Goal: Task Accomplishment & Management: Complete application form

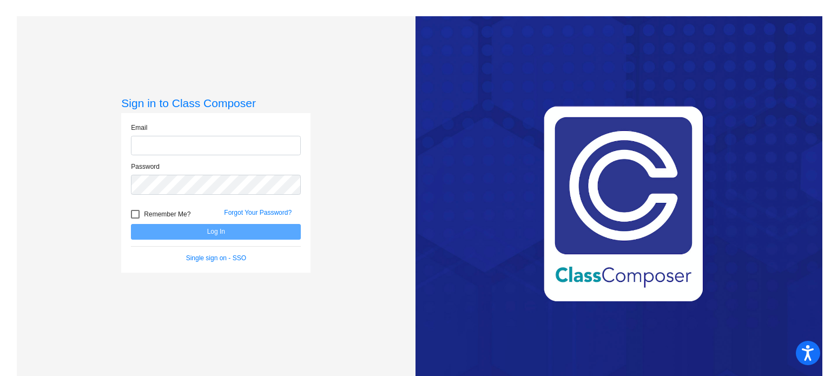
type input "[EMAIL_ADDRESS][DOMAIN_NAME]"
click at [249, 230] on button "Log In" at bounding box center [216, 232] width 170 height 16
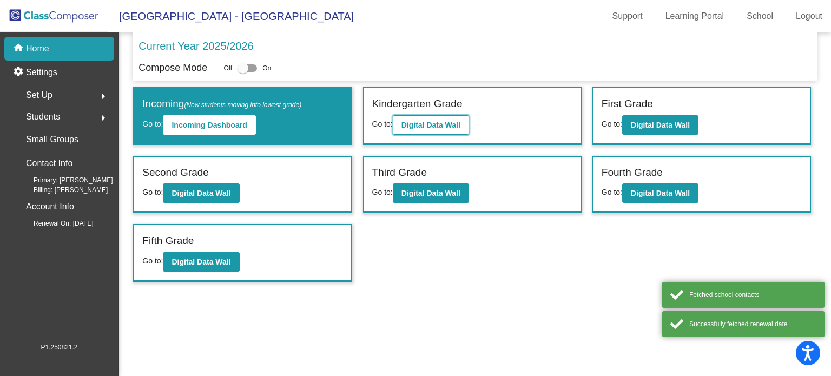
click at [422, 125] on b "Digital Data Wall" at bounding box center [430, 125] width 59 height 9
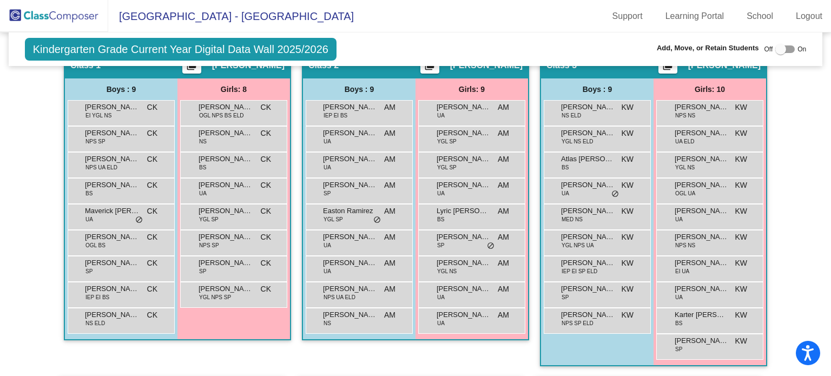
scroll to position [433, 0]
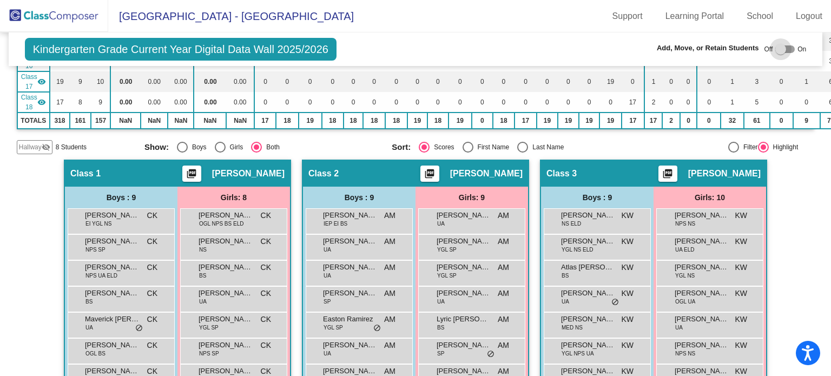
click at [781, 50] on div at bounding box center [784, 49] width 19 height 8
checkbox input "true"
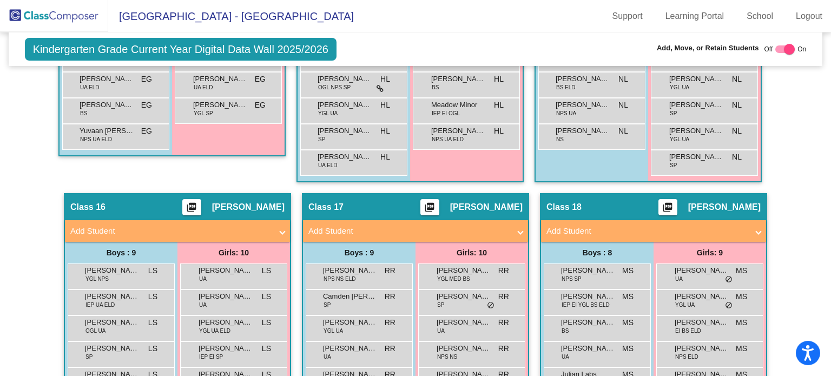
scroll to position [2217, 0]
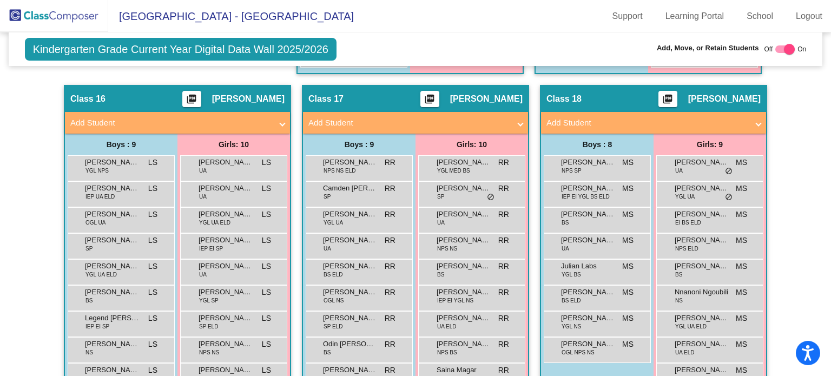
click at [599, 117] on mat-panel-title "Add Student" at bounding box center [646, 123] width 201 height 12
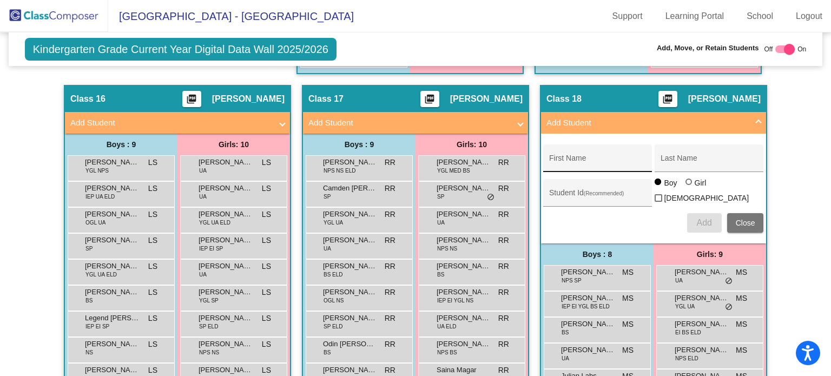
click at [568, 150] on div "First Name" at bounding box center [597, 161] width 97 height 22
type input "[PERSON_NAME]"
click at [573, 192] on input "Student Id (Recommended)" at bounding box center [597, 196] width 97 height 9
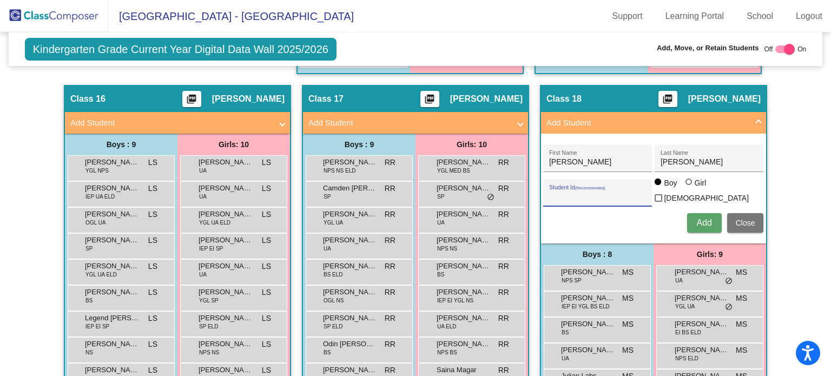
paste input "509536"
type input "509536"
click at [707, 213] on button "Add" at bounding box center [704, 222] width 35 height 19
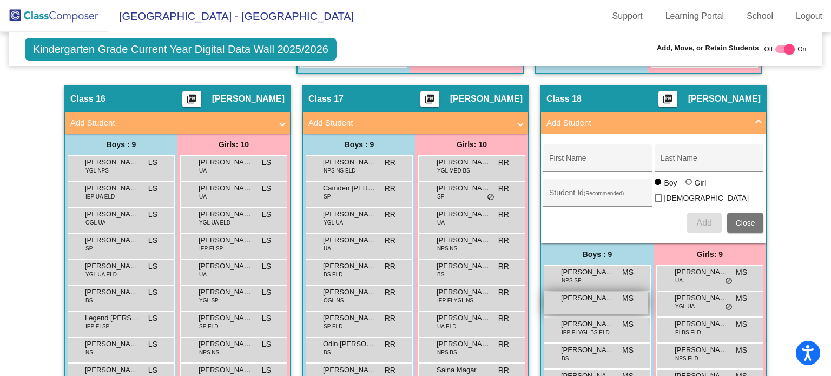
click at [600, 296] on div "[PERSON_NAME] MS lock do_not_disturb_alt" at bounding box center [595, 302] width 103 height 22
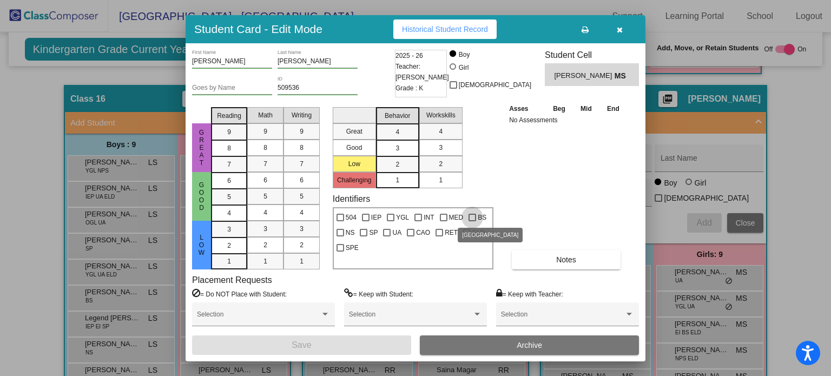
click at [474, 218] on div at bounding box center [472, 218] width 8 height 8
click at [472, 221] on input "BS" at bounding box center [472, 221] width 1 height 1
checkbox input "true"
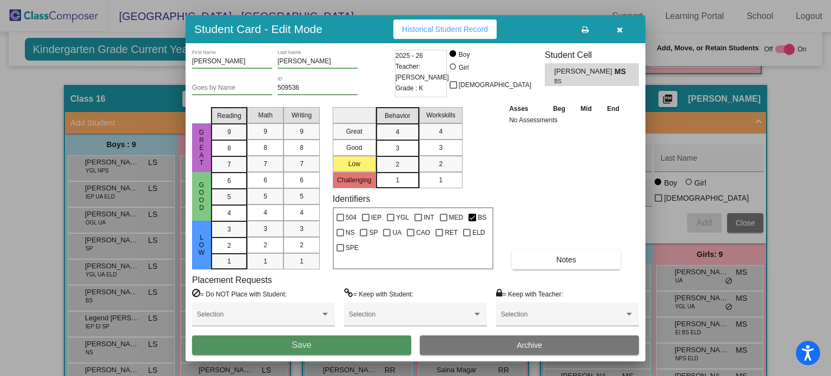
click at [367, 345] on button "Save" at bounding box center [301, 344] width 219 height 19
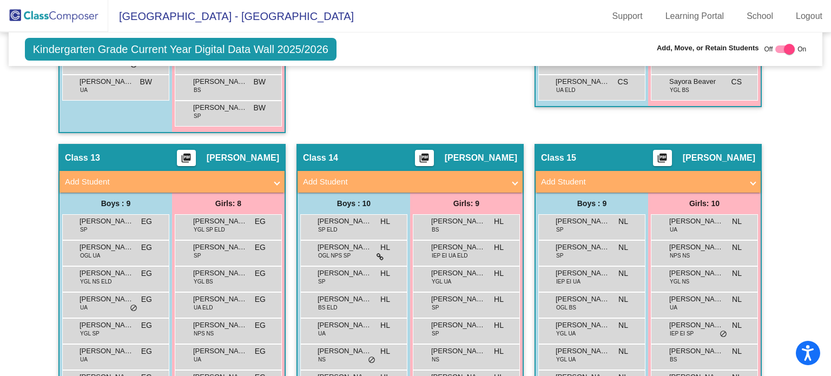
scroll to position [1865, 0]
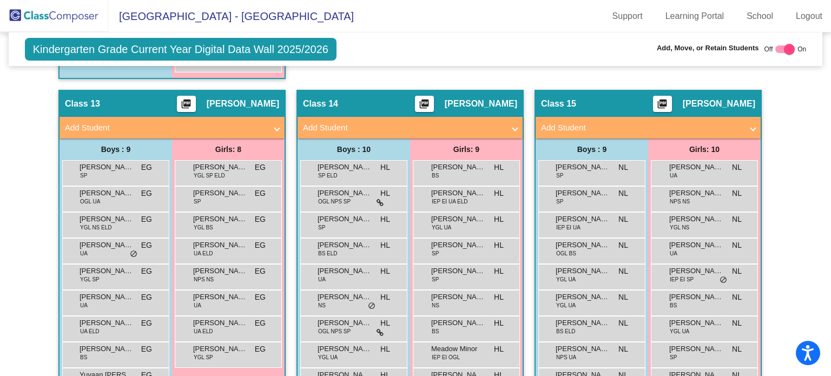
click at [189, 124] on mat-panel-title "Add Student" at bounding box center [165, 128] width 201 height 12
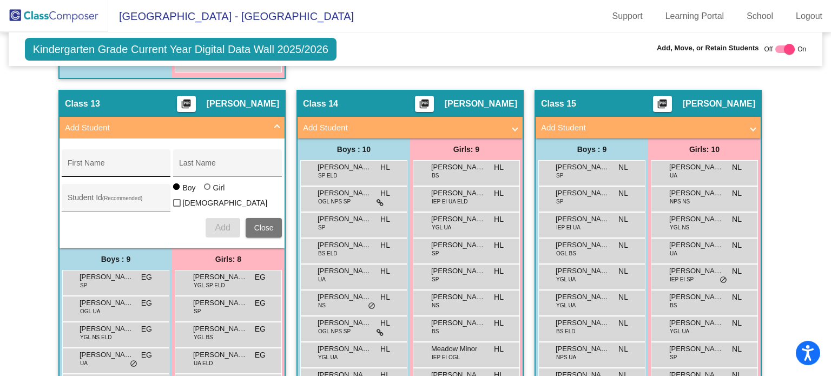
click at [119, 155] on div "First Name" at bounding box center [116, 166] width 97 height 22
type input "[PERSON_NAME]"
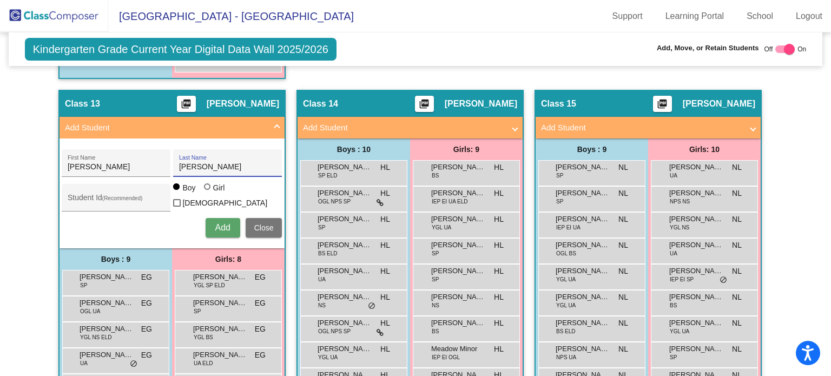
type input "[PERSON_NAME]"
click at [140, 197] on input "Student Id (Recommended)" at bounding box center [116, 201] width 97 height 9
paste input "509539"
type input "509539"
click at [227, 223] on span "Add" at bounding box center [222, 227] width 15 height 9
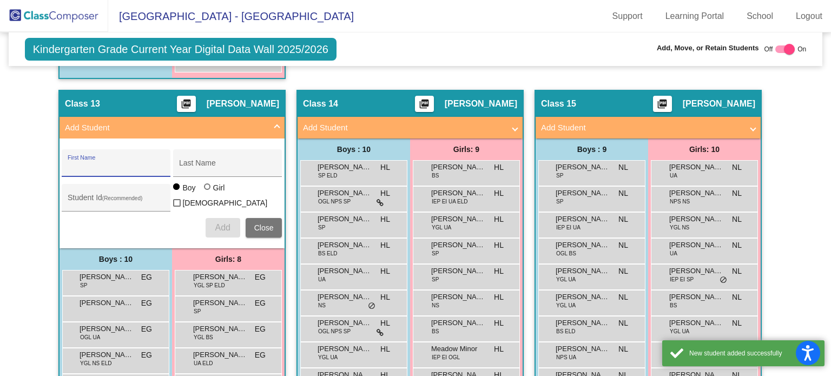
scroll to position [2027, 0]
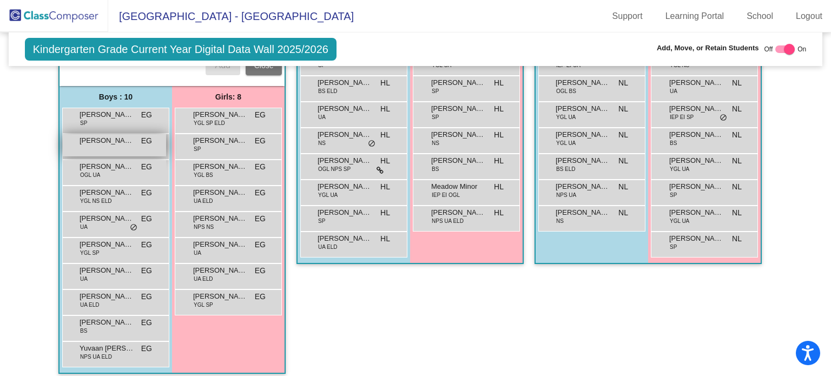
click at [99, 137] on div "[PERSON_NAME] EG lock do_not_disturb_alt" at bounding box center [114, 145] width 103 height 22
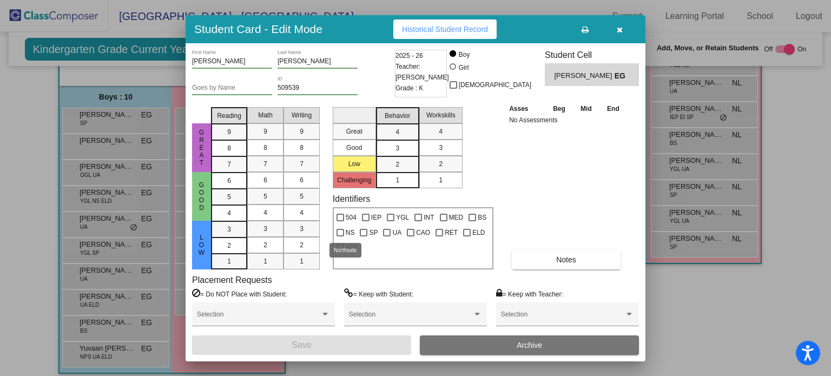
click at [346, 231] on span "NS" at bounding box center [350, 232] width 9 height 13
click at [340, 236] on input "NS" at bounding box center [340, 236] width 1 height 1
checkbox input "true"
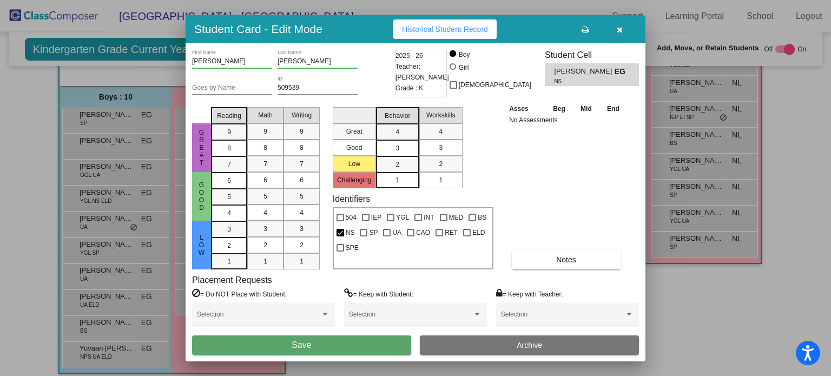
click at [326, 352] on button "Save" at bounding box center [301, 344] width 219 height 19
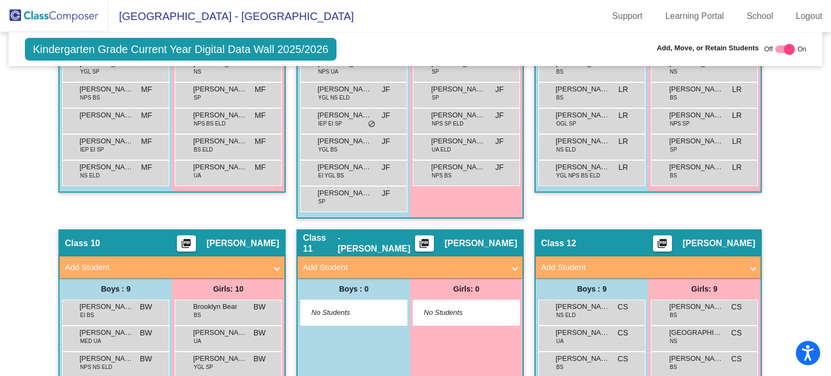
scroll to position [1432, 0]
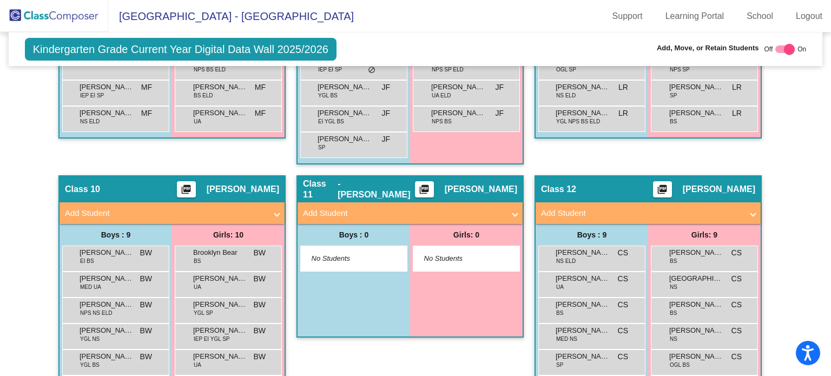
click at [166, 207] on mat-panel-title "Add Student" at bounding box center [165, 213] width 201 height 12
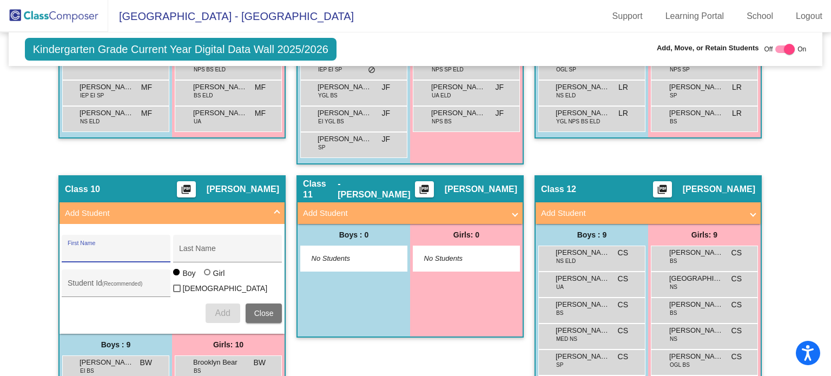
click at [94, 248] on input "First Name" at bounding box center [116, 252] width 97 height 9
type input "Aliah"
type input "[PERSON_NAME]"
click at [107, 283] on input "Student Id (Recommended)" at bounding box center [116, 287] width 97 height 9
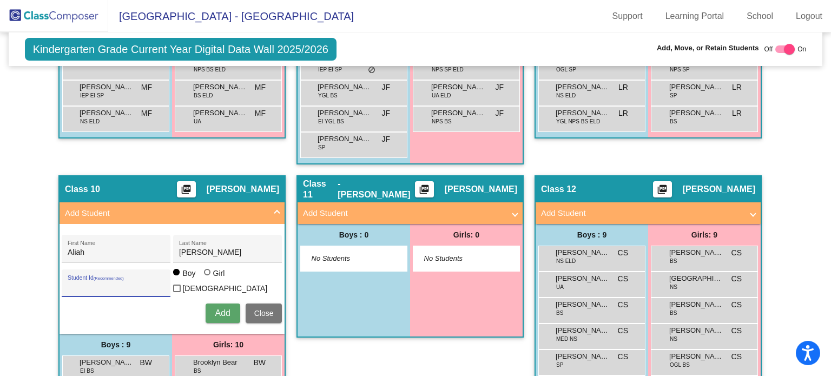
paste input "509537"
type input "509537"
click at [209, 269] on div at bounding box center [208, 273] width 9 height 9
click at [208, 277] on input "Girl" at bounding box center [208, 277] width 1 height 1
radio input "true"
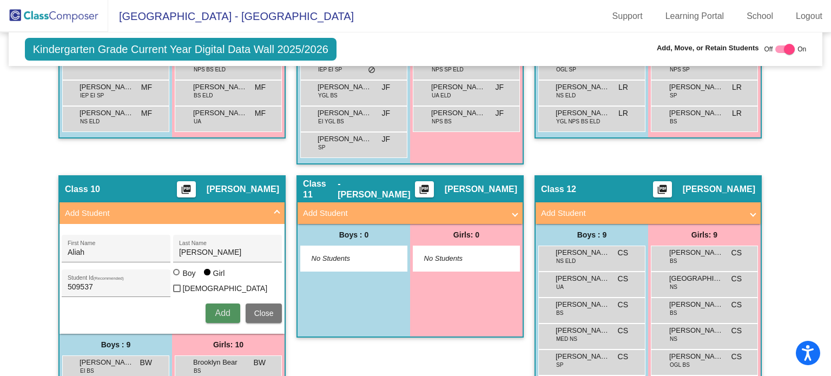
click at [224, 308] on span "Add" at bounding box center [222, 312] width 15 height 9
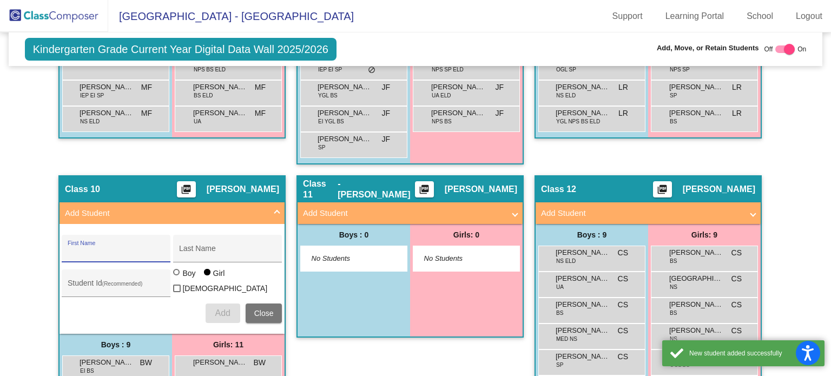
scroll to position [1541, 0]
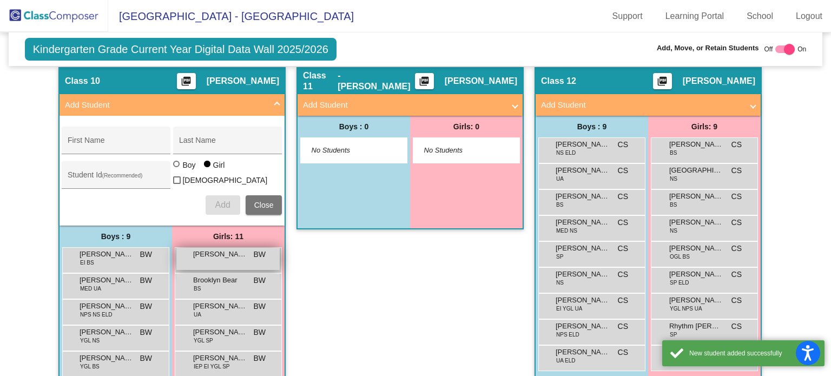
click at [220, 249] on span "[PERSON_NAME]" at bounding box center [220, 254] width 54 height 11
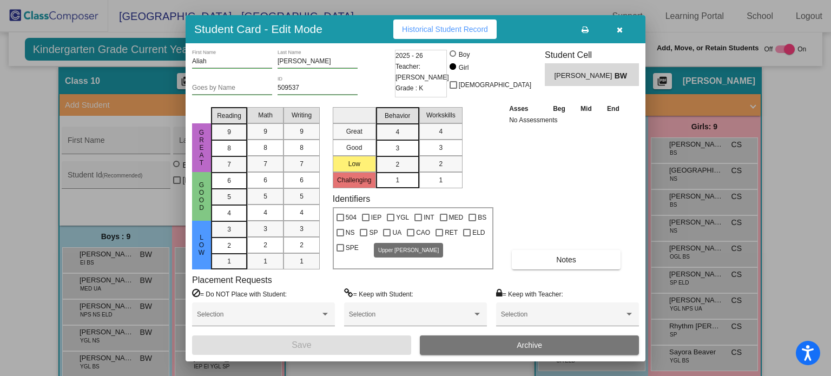
click at [389, 229] on div at bounding box center [387, 233] width 8 height 8
click at [387, 236] on input "UA" at bounding box center [386, 236] width 1 height 1
checkbox input "true"
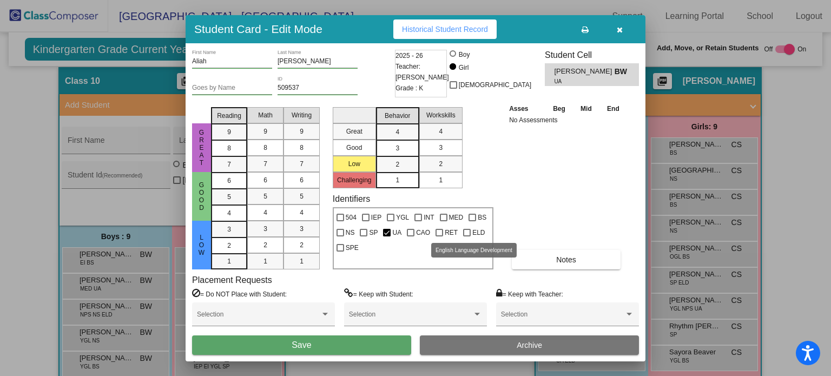
click at [468, 235] on div at bounding box center [467, 233] width 8 height 8
click at [467, 236] on input "ELD" at bounding box center [466, 236] width 1 height 1
checkbox input "true"
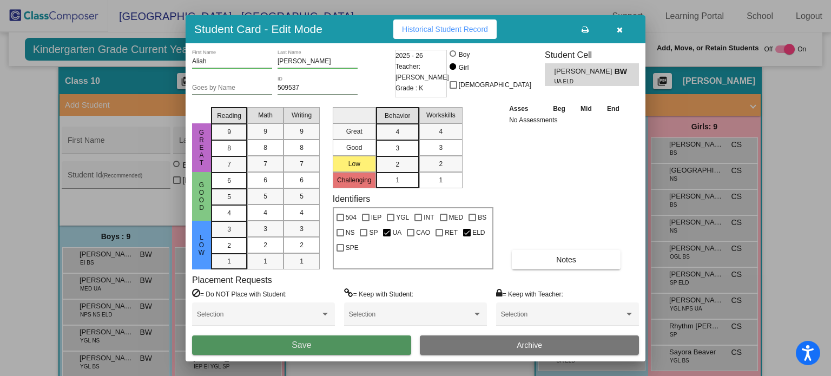
click at [321, 346] on button "Save" at bounding box center [301, 344] width 219 height 19
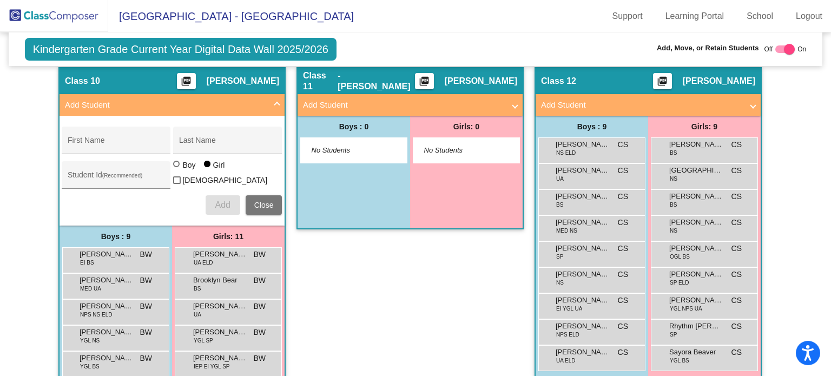
click at [422, 289] on div "Class 11 - [PERSON_NAME] picture_as_pdf [PERSON_NAME] Add Student First Name La…" at bounding box center [409, 308] width 227 height 483
